Goal: Transaction & Acquisition: Purchase product/service

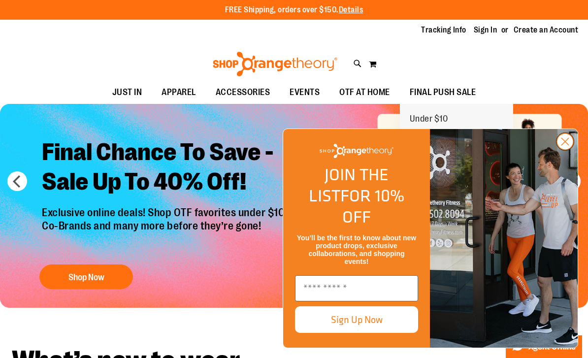
click at [570, 150] on circle "Close dialog" at bounding box center [565, 141] width 16 height 16
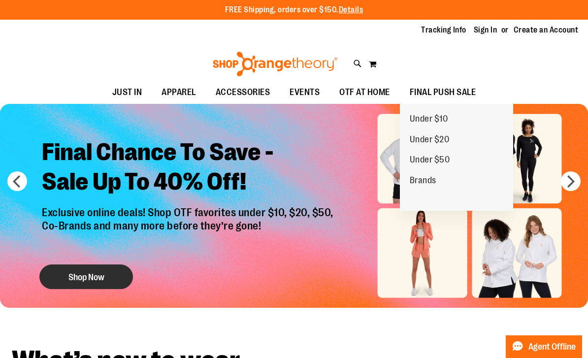
click at [74, 281] on button "Shop Now" at bounding box center [86, 276] width 94 height 25
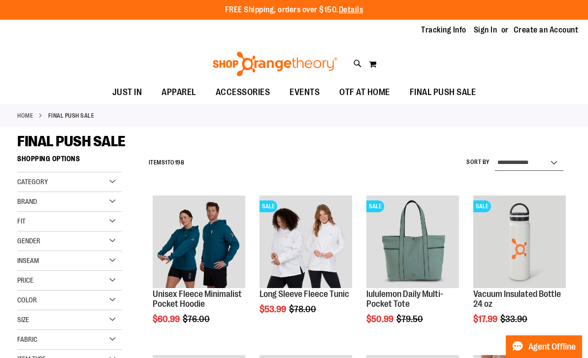
click at [538, 168] on select "**********" at bounding box center [529, 163] width 68 height 16
select select "*********"
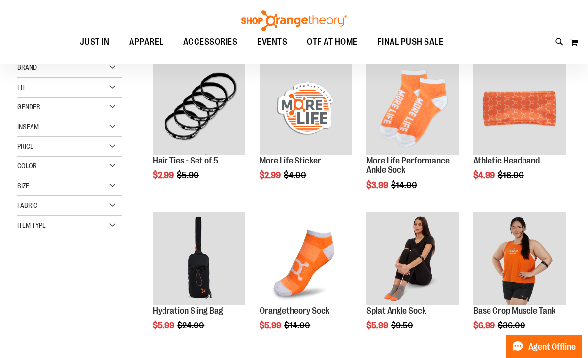
scroll to position [150, 0]
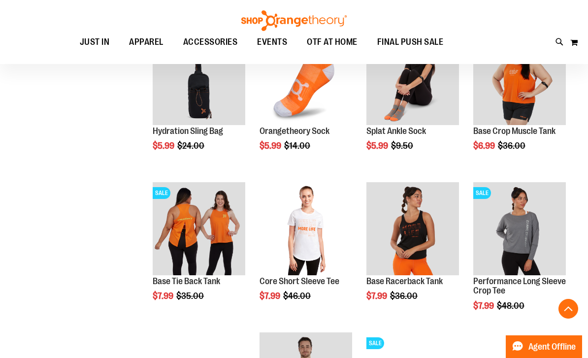
scroll to position [312, 0]
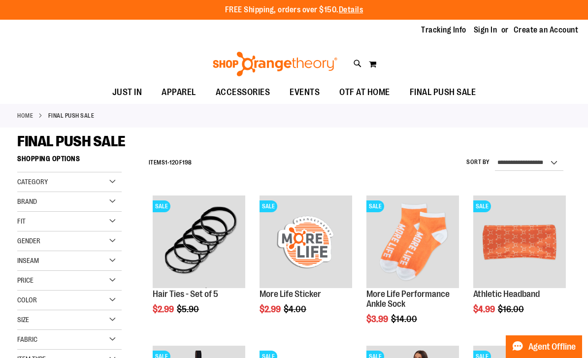
scroll to position [27, 0]
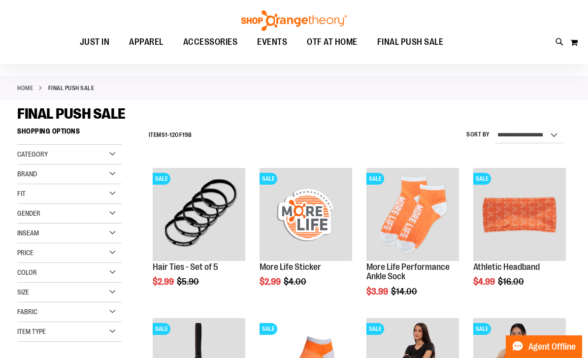
click at [43, 179] on div "Brand" at bounding box center [69, 174] width 104 height 20
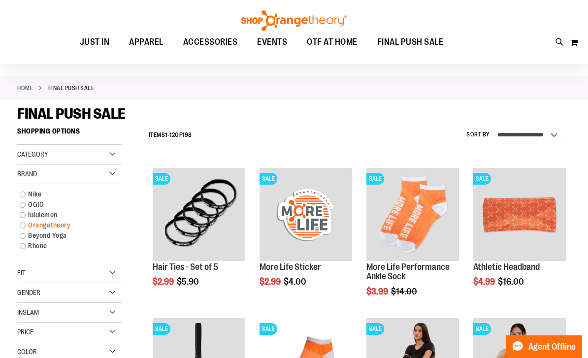
click at [26, 220] on link "Orangetheory" at bounding box center [65, 225] width 100 height 10
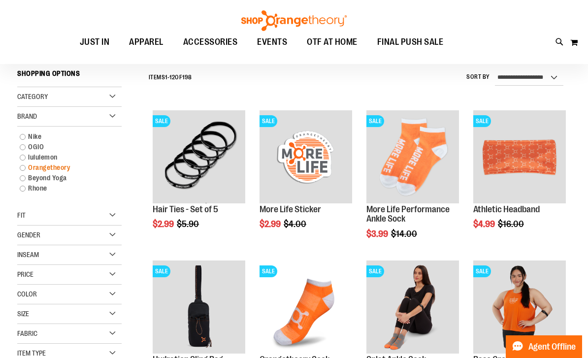
scroll to position [86, 0]
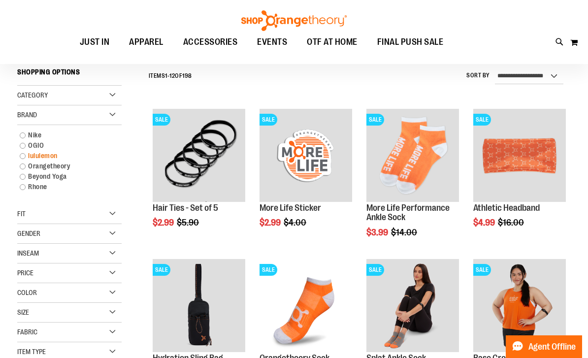
click at [27, 157] on link "lululemon" at bounding box center [65, 156] width 100 height 10
click at [22, 152] on link "lululemon" at bounding box center [65, 156] width 100 height 10
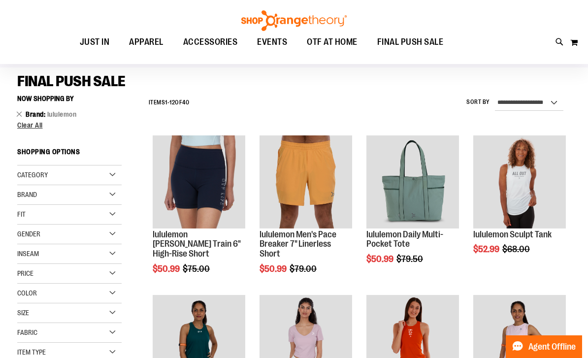
scroll to position [57, 0]
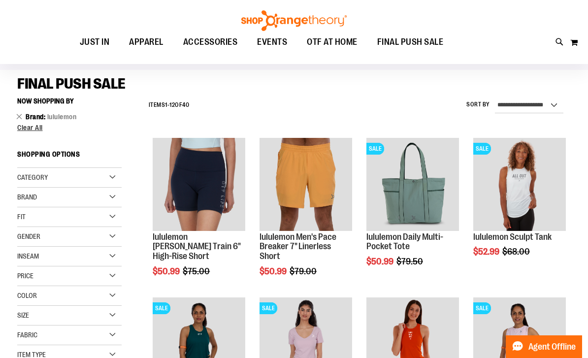
click at [34, 108] on button "Now Shopping by" at bounding box center [48, 101] width 62 height 17
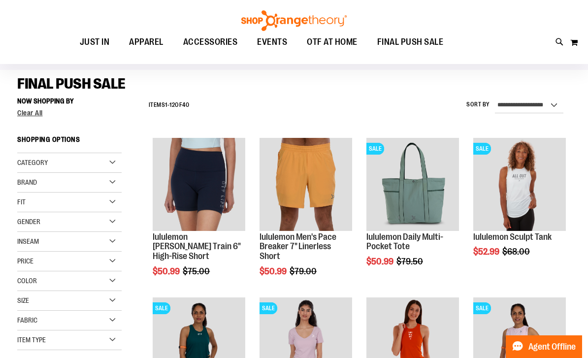
click at [51, 181] on div "Brand" at bounding box center [69, 183] width 104 height 20
click at [21, 246] on link "Beyond Yoga" at bounding box center [65, 244] width 100 height 10
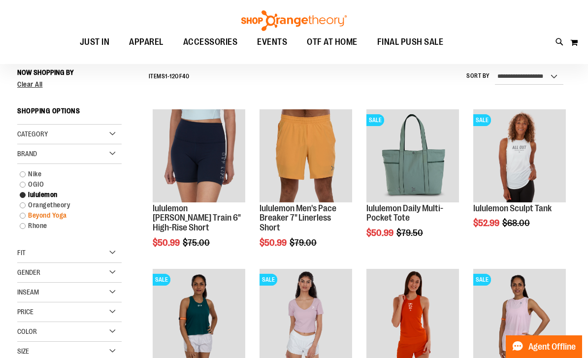
scroll to position [86, 0]
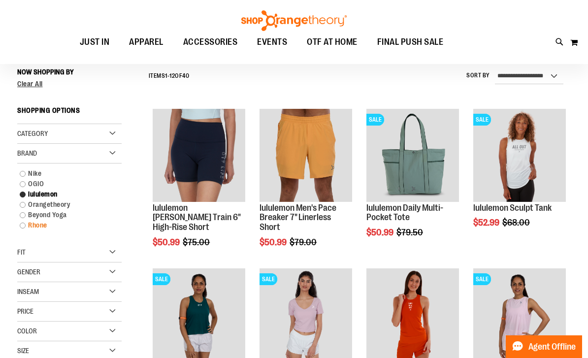
click at [26, 221] on link "Rhone" at bounding box center [65, 225] width 100 height 10
click at [22, 230] on link "Rhone" at bounding box center [65, 225] width 100 height 10
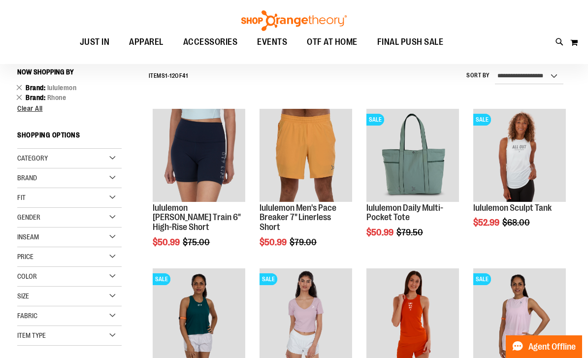
click at [35, 177] on span "Brand" at bounding box center [27, 178] width 20 height 8
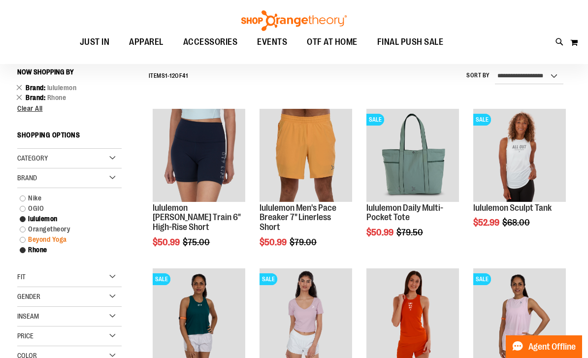
click at [19, 239] on link "Beyond Yoga" at bounding box center [65, 239] width 100 height 10
click at [20, 236] on link "Beyond Yoga" at bounding box center [65, 239] width 100 height 10
click at [19, 237] on link "Beyond Yoga" at bounding box center [65, 239] width 100 height 10
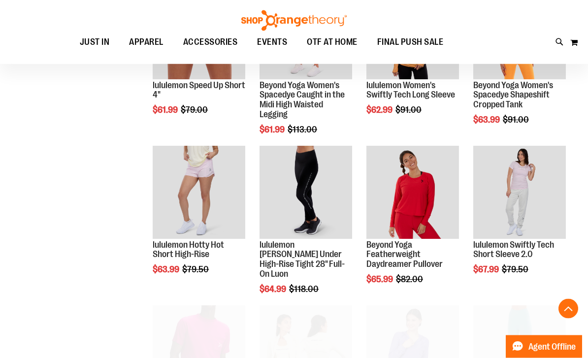
scroll to position [847, 0]
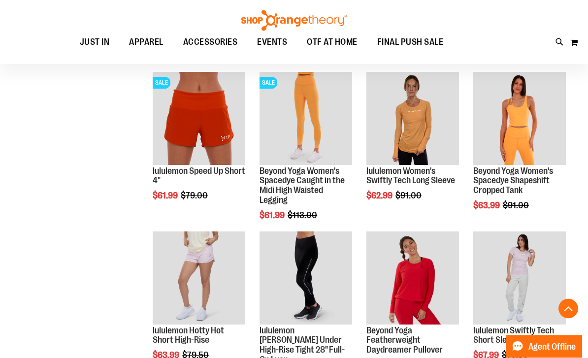
scroll to position [761, 0]
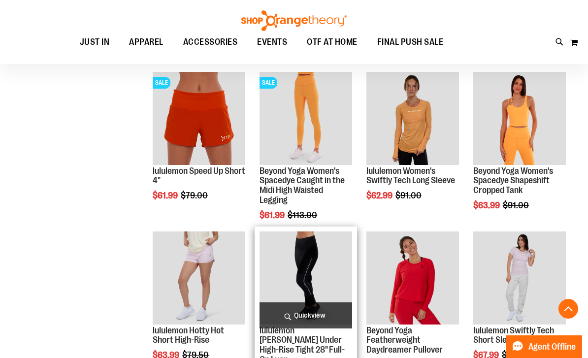
click at [337, 273] on img "product" at bounding box center [306, 277] width 93 height 93
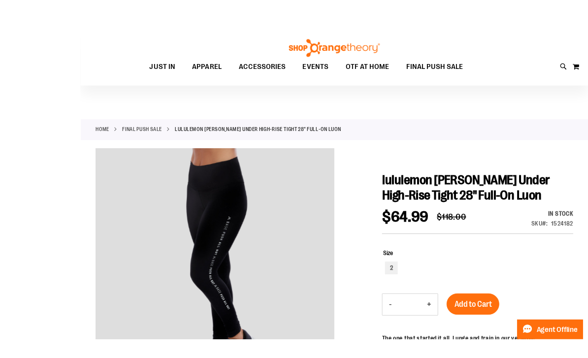
scroll to position [30, 0]
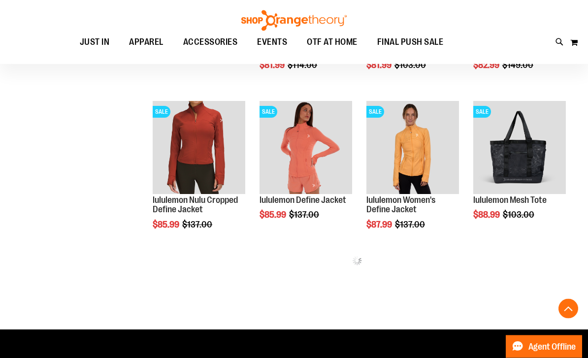
scroll to position [413, 0]
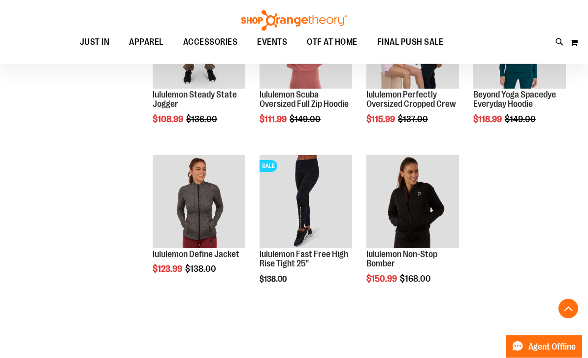
scroll to position [838, 0]
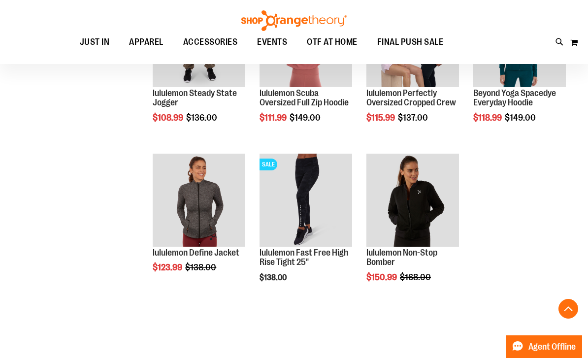
click at [393, 327] on div "Page Page Previous Page 1 Page 2 You're currently reading page 3" at bounding box center [357, 328] width 427 height 10
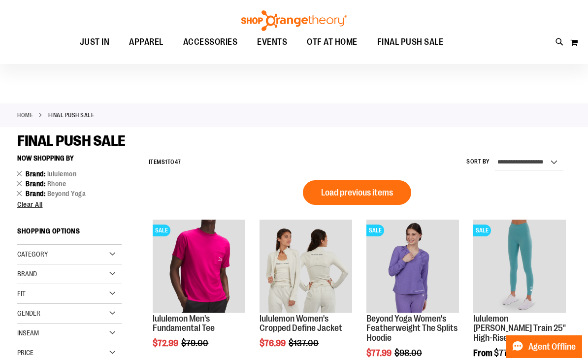
scroll to position [6, 0]
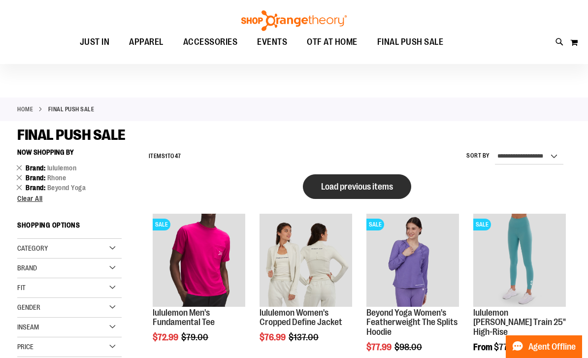
click at [370, 183] on span "Load previous items" at bounding box center [357, 187] width 72 height 10
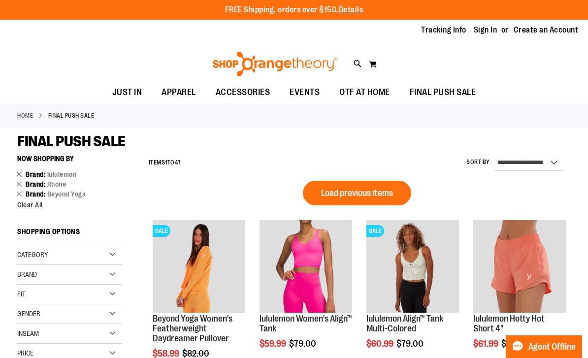
click at [22, 173] on link "Remove This Item" at bounding box center [19, 174] width 6 height 10
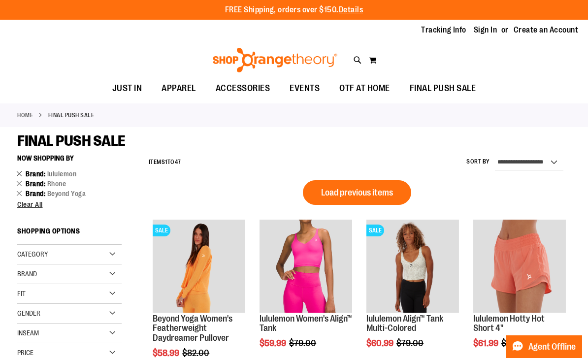
click at [22, 171] on link "Remove This Item" at bounding box center [19, 173] width 6 height 10
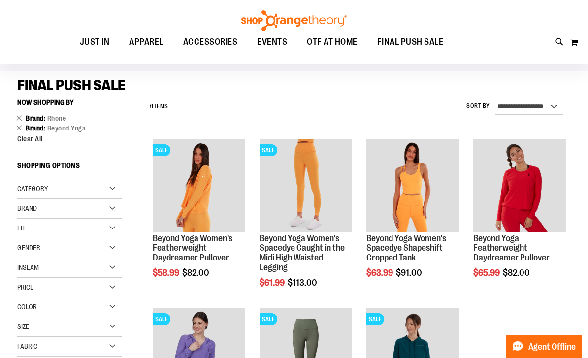
scroll to position [43, 0]
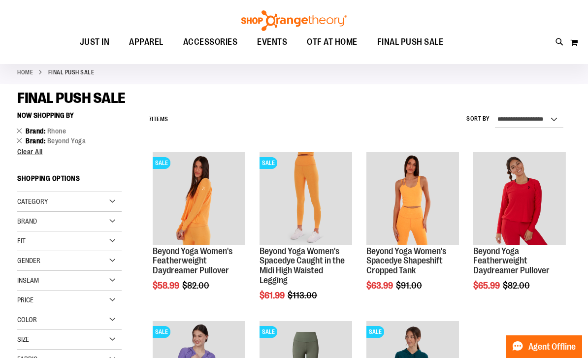
click at [108, 222] on div "Brand" at bounding box center [69, 222] width 104 height 20
click at [21, 284] on link "Beyond Yoga" at bounding box center [65, 283] width 100 height 10
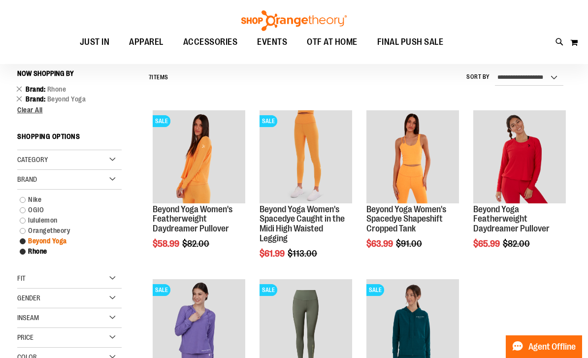
scroll to position [86, 0]
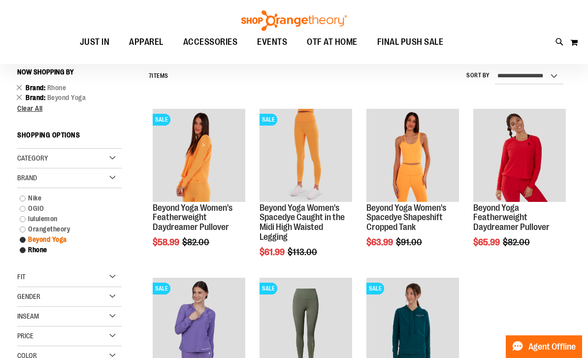
click at [19, 244] on link "Beyond Yoga" at bounding box center [65, 239] width 100 height 10
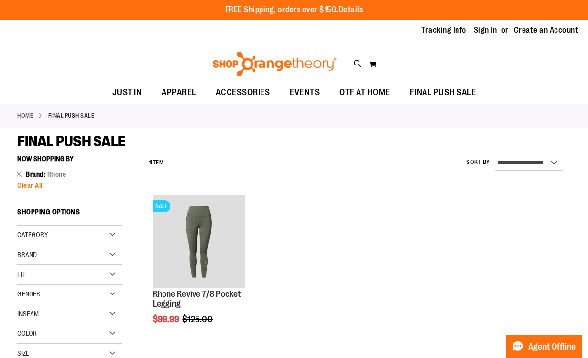
click at [33, 188] on span "Clear All" at bounding box center [30, 185] width 26 height 8
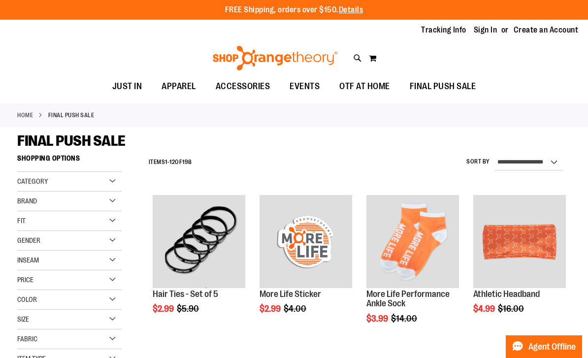
click at [27, 187] on div "Category" at bounding box center [69, 182] width 104 height 20
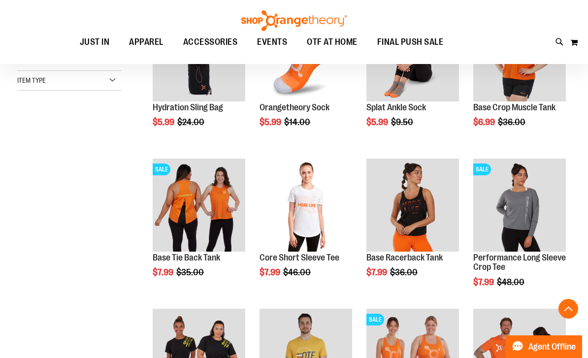
scroll to position [332, 0]
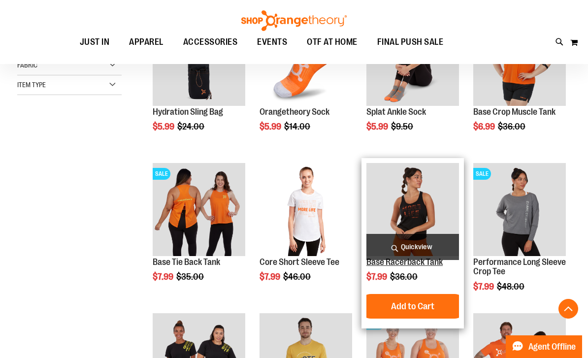
click at [432, 266] on link "Base Racerback Tank" at bounding box center [404, 262] width 76 height 10
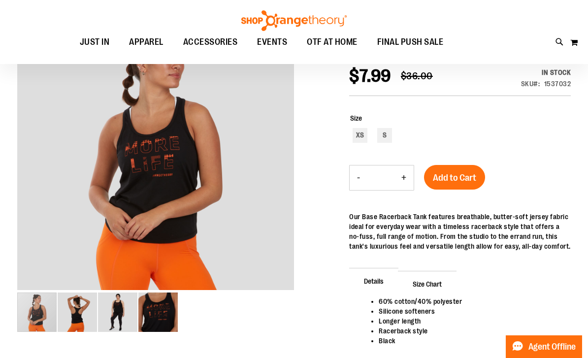
scroll to position [122, 0]
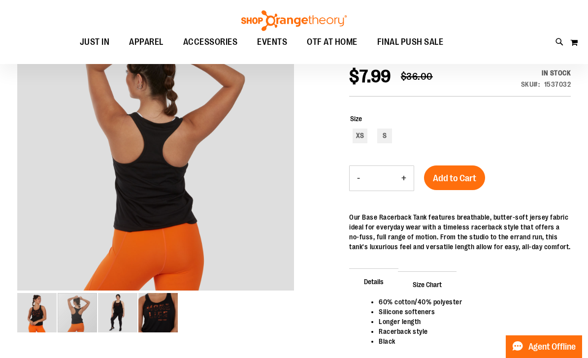
click at [77, 315] on img "image 2 of 4" at bounding box center [77, 312] width 39 height 39
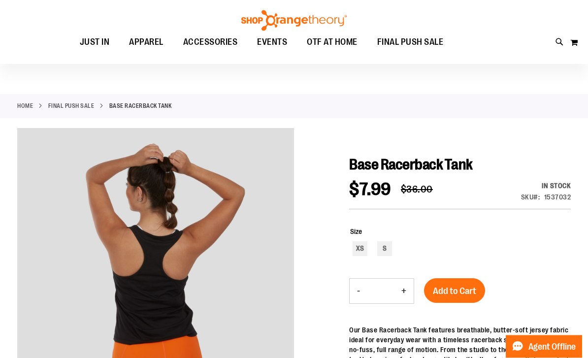
scroll to position [0, 0]
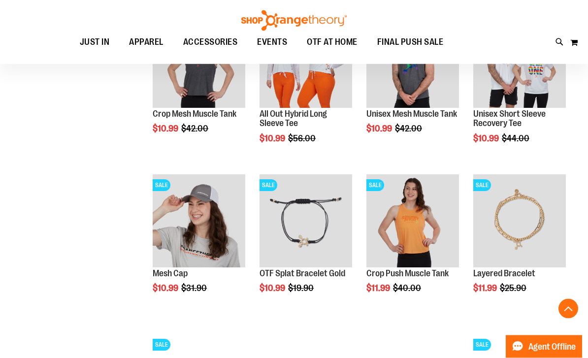
scroll to position [586, 0]
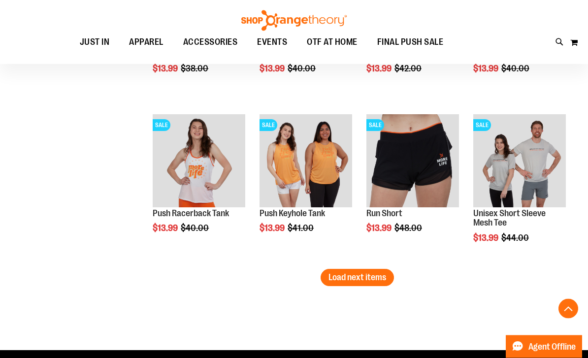
scroll to position [1278, 0]
click at [372, 275] on span "Load next items" at bounding box center [357, 277] width 58 height 10
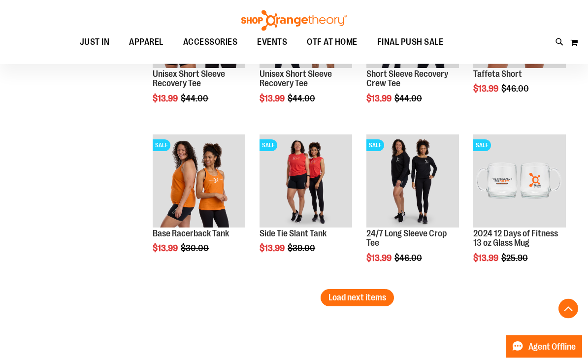
scroll to position [1737, 0]
click at [372, 298] on span "Load next items" at bounding box center [357, 298] width 58 height 10
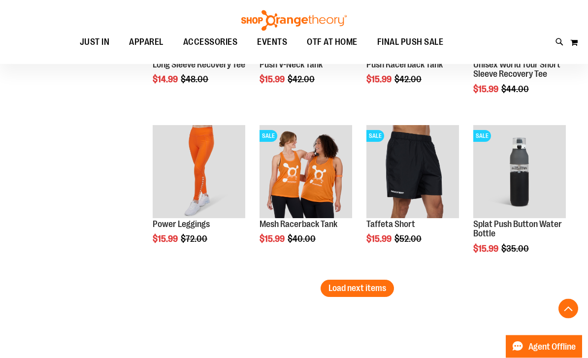
scroll to position [2217, 0]
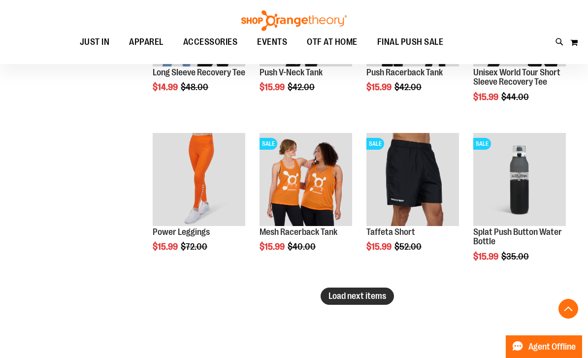
click at [343, 302] on button "Load next items" at bounding box center [357, 296] width 73 height 17
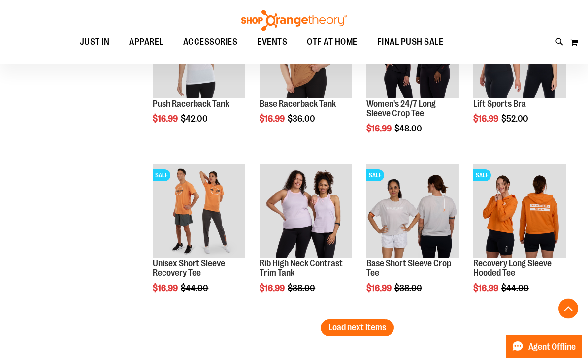
scroll to position [2664, 0]
click at [356, 326] on span "Load next items" at bounding box center [357, 328] width 58 height 10
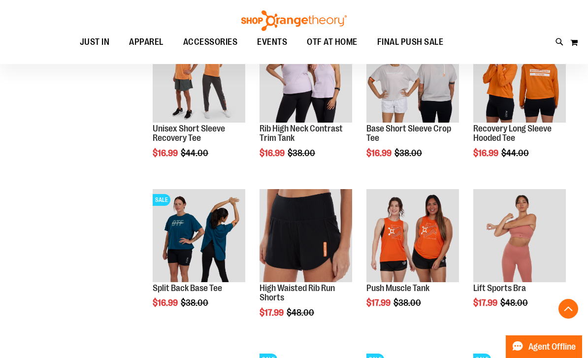
scroll to position [2802, 0]
